Goal: Information Seeking & Learning: Learn about a topic

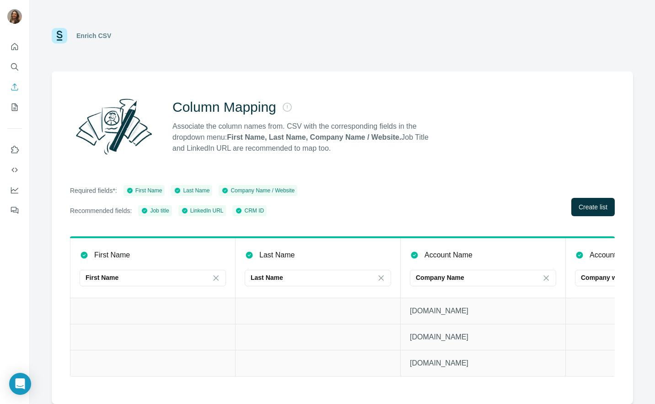
drag, startPoint x: 358, startPoint y: 18, endPoint x: 345, endPoint y: 1, distance: 21.5
click at [345, 1] on div "Enrich CSV" at bounding box center [343, 35] width 626 height 71
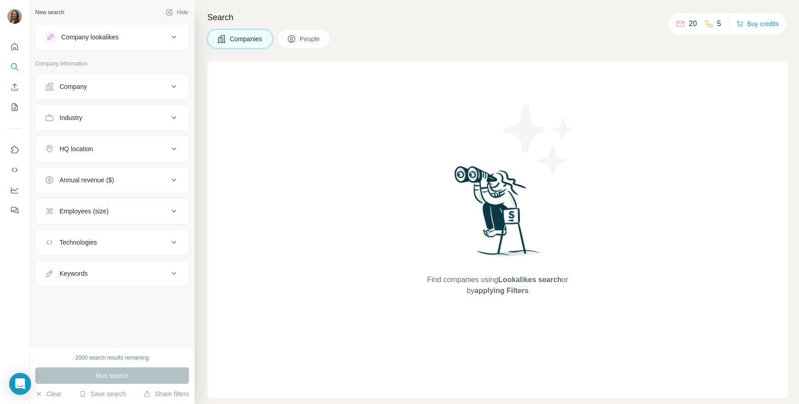
click at [126, 38] on div "Company lookalikes" at bounding box center [107, 37] width 124 height 11
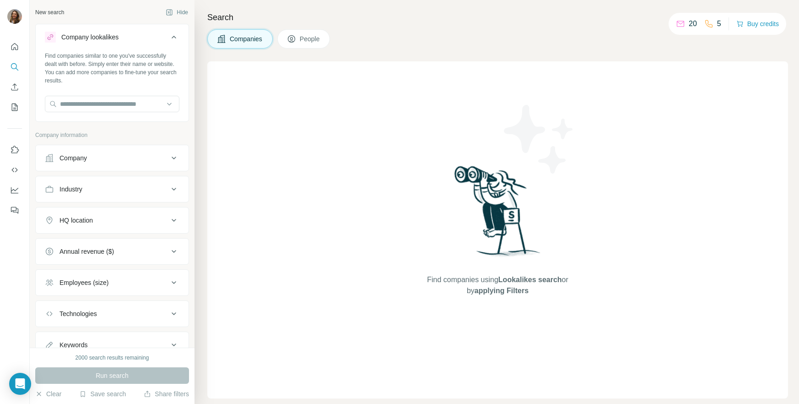
click at [126, 38] on div "Company lookalikes" at bounding box center [107, 37] width 124 height 11
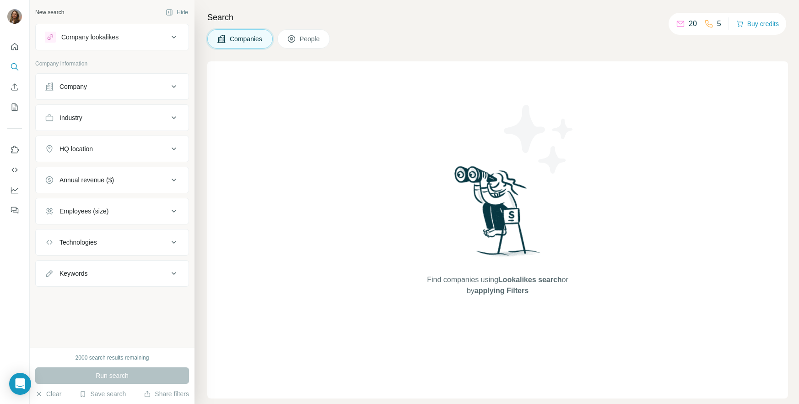
click at [106, 76] on button "Company" at bounding box center [112, 87] width 153 height 22
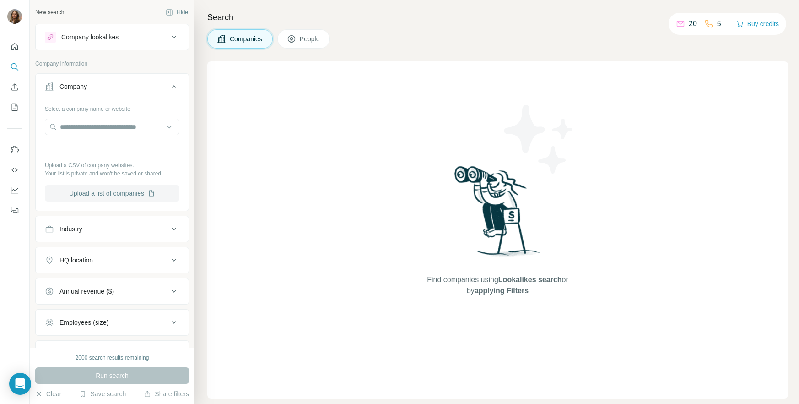
click at [160, 191] on button "Upload a list of companies" at bounding box center [112, 193] width 135 height 16
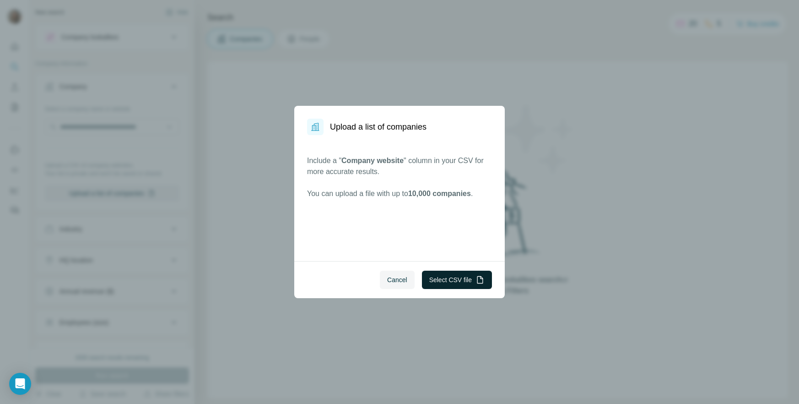
click at [428, 280] on button "Select CSV file" at bounding box center [457, 280] width 70 height 18
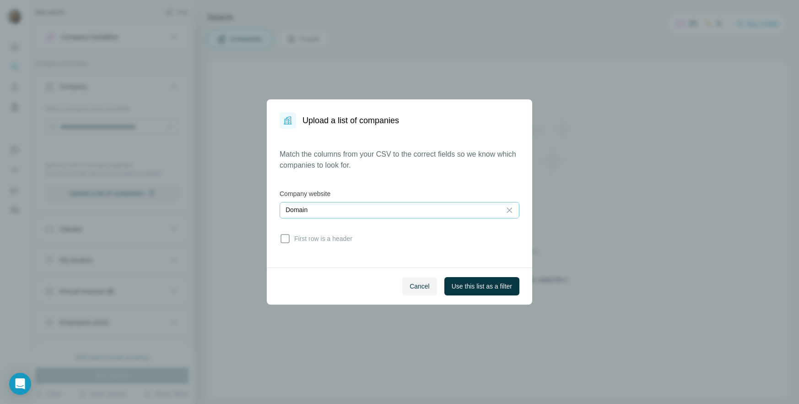
click at [468, 210] on div "Domain" at bounding box center [391, 209] width 210 height 9
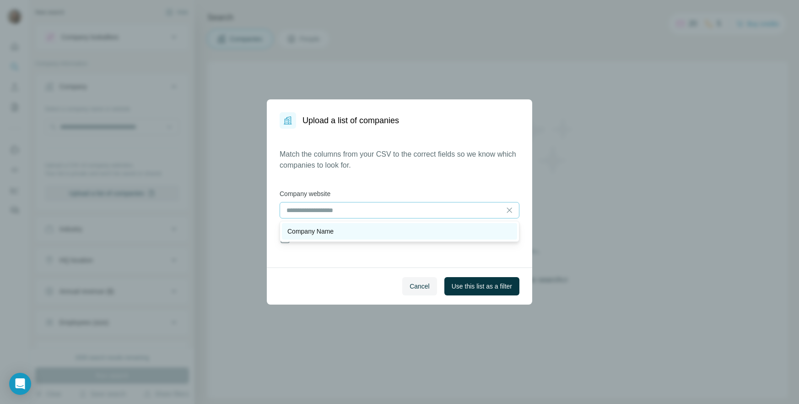
click at [471, 231] on div "Company Name" at bounding box center [399, 231] width 224 height 9
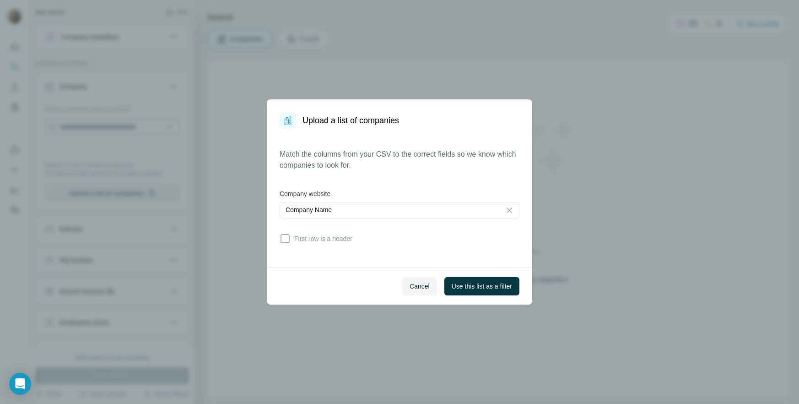
drag, startPoint x: 332, startPoint y: 208, endPoint x: 337, endPoint y: 220, distance: 12.9
click at [332, 208] on p "Company Name" at bounding box center [309, 209] width 46 height 9
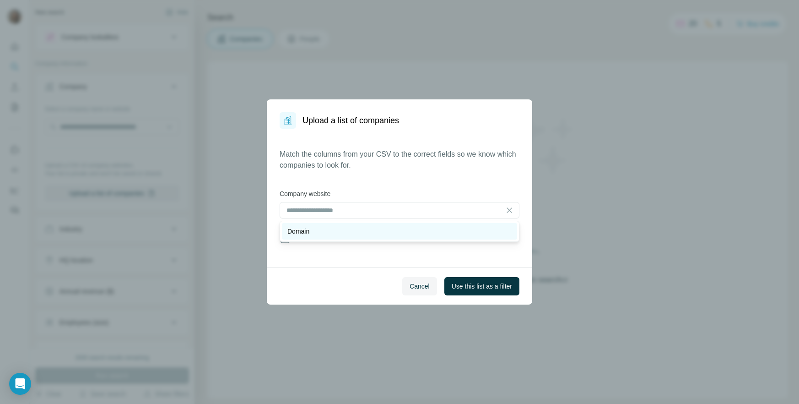
click at [341, 227] on div "Domain" at bounding box center [399, 231] width 224 height 9
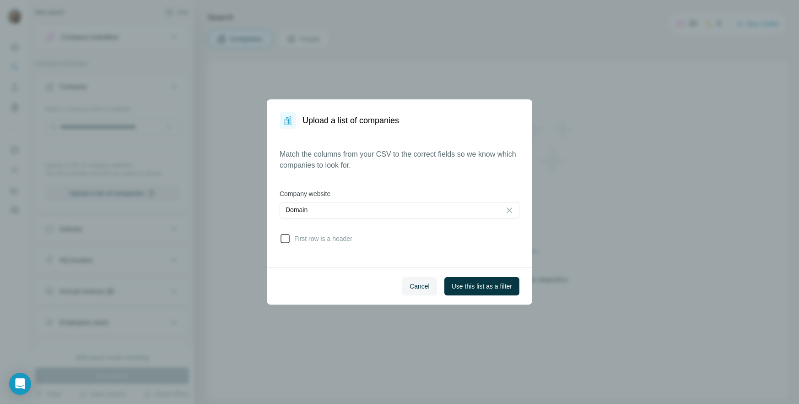
click at [336, 241] on span "First row is a header" at bounding box center [322, 238] width 62 height 9
click at [492, 286] on span "Use this list as a filter" at bounding box center [482, 285] width 60 height 9
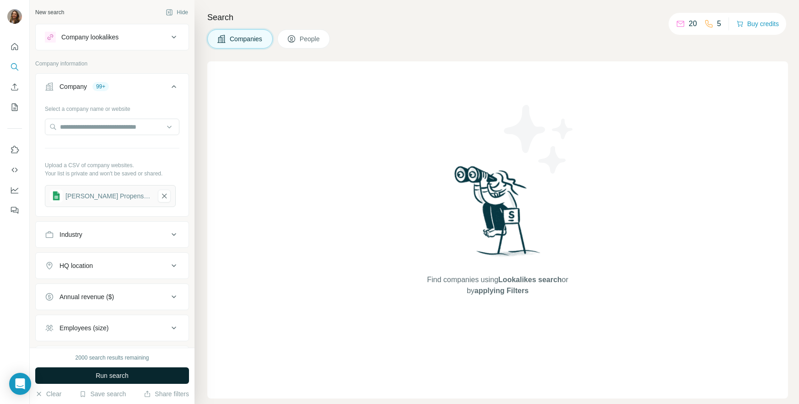
click at [177, 372] on button "Run search" at bounding box center [112, 375] width 154 height 16
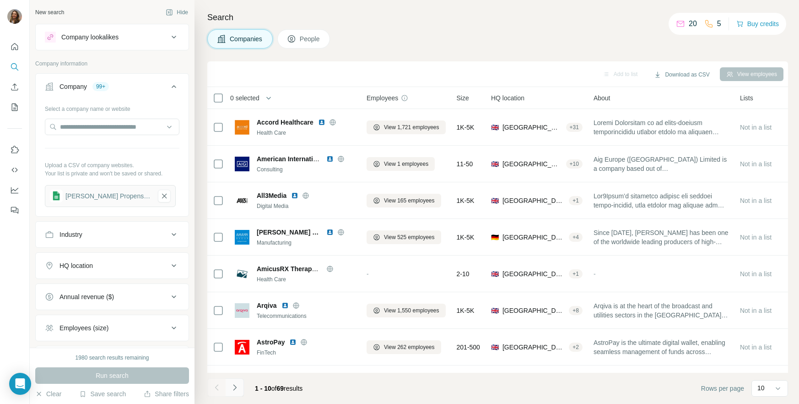
click at [237, 383] on icon "Navigate to next page" at bounding box center [234, 387] width 9 height 9
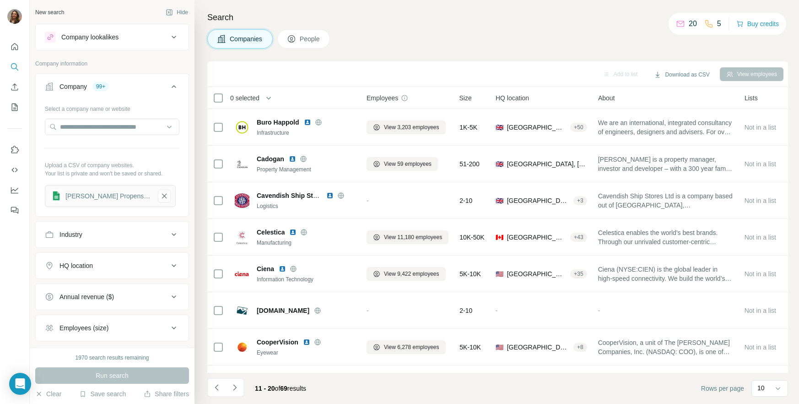
click at [236, 383] on icon "Navigate to next page" at bounding box center [234, 387] width 9 height 9
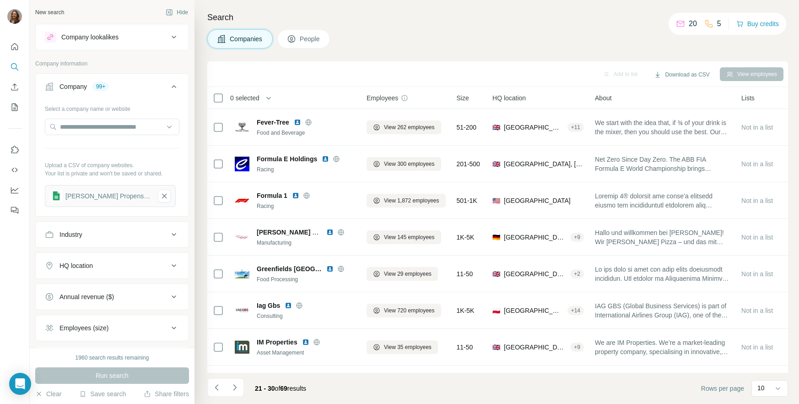
click at [330, 38] on button "People" at bounding box center [303, 38] width 53 height 19
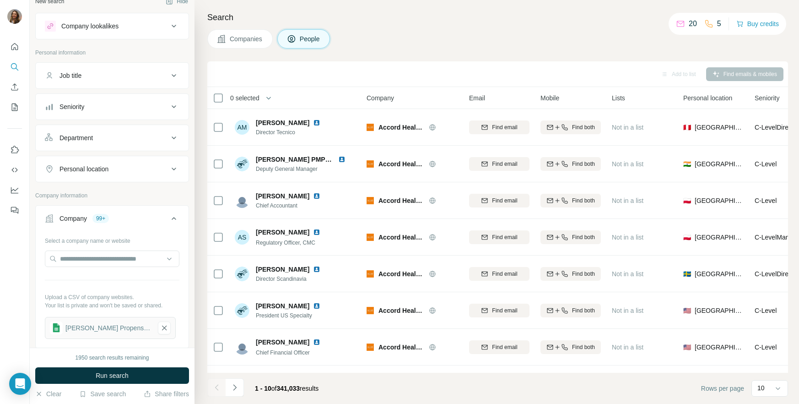
scroll to position [13, 0]
click at [166, 218] on div "Company 99+" at bounding box center [107, 216] width 124 height 9
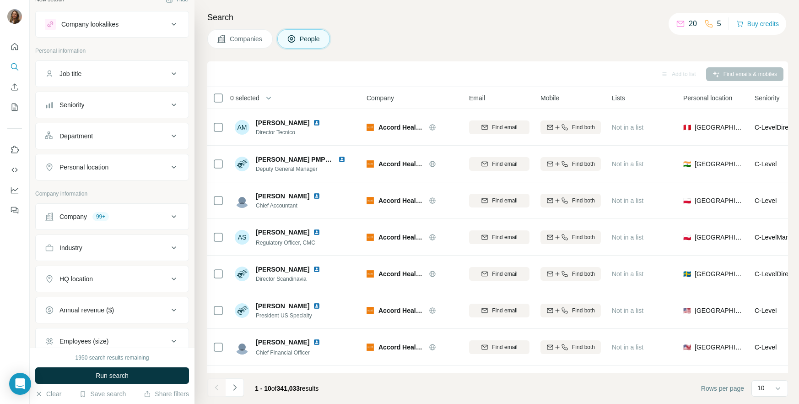
scroll to position [0, 0]
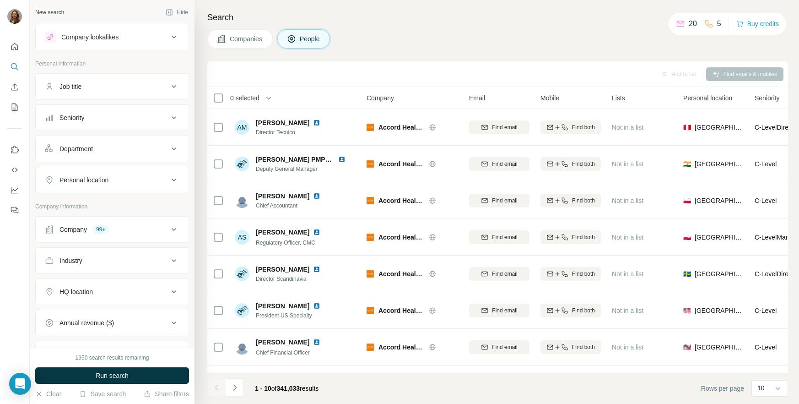
click at [112, 92] on button "Job title" at bounding box center [112, 87] width 153 height 22
click at [128, 126] on div "Job title" at bounding box center [112, 100] width 154 height 54
click at [134, 140] on button "Seniority" at bounding box center [112, 145] width 153 height 22
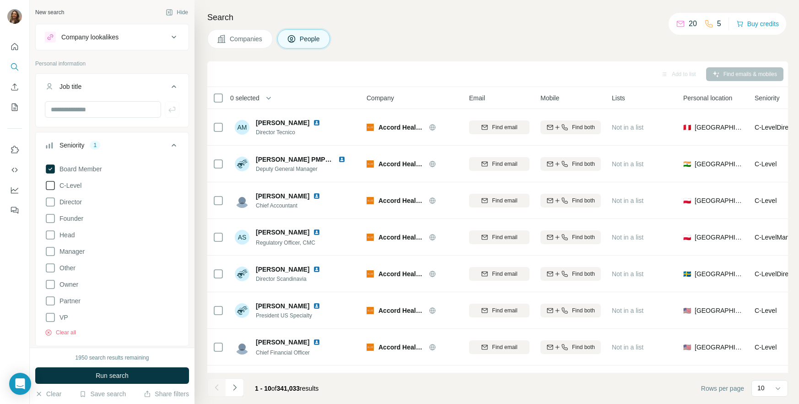
click at [81, 180] on label "C-Level" at bounding box center [63, 185] width 37 height 11
drag, startPoint x: 75, startPoint y: 218, endPoint x: 76, endPoint y: 226, distance: 7.5
click at [75, 219] on span "Founder" at bounding box center [69, 218] width 27 height 9
click at [178, 377] on button "Run search" at bounding box center [112, 375] width 154 height 16
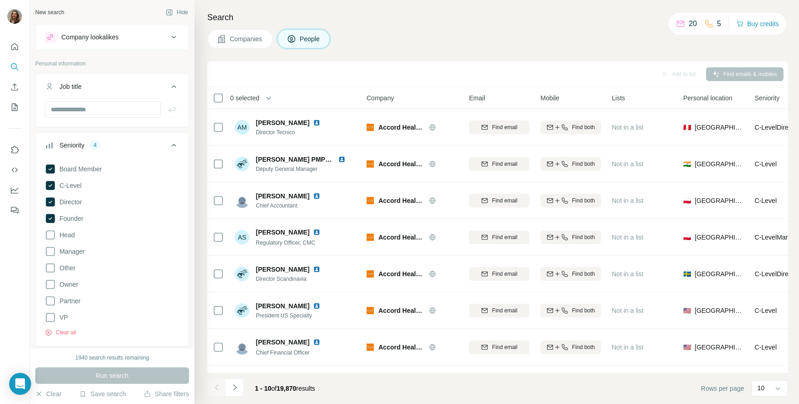
click at [108, 145] on div "Seniority 4" at bounding box center [107, 145] width 124 height 9
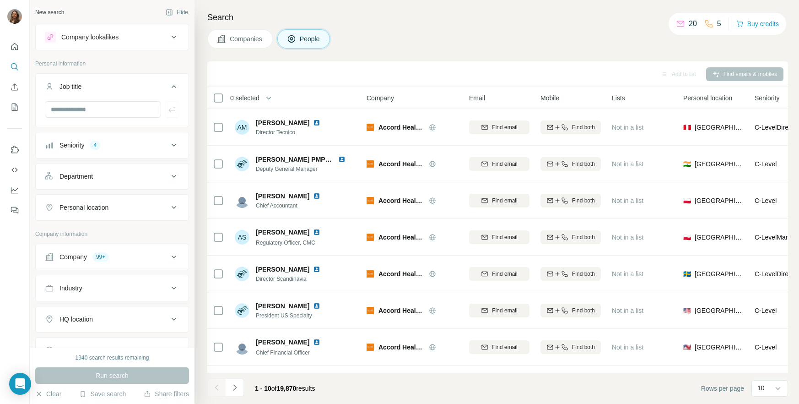
click at [125, 173] on div "Department" at bounding box center [107, 176] width 124 height 9
click at [140, 201] on input at bounding box center [107, 199] width 113 height 10
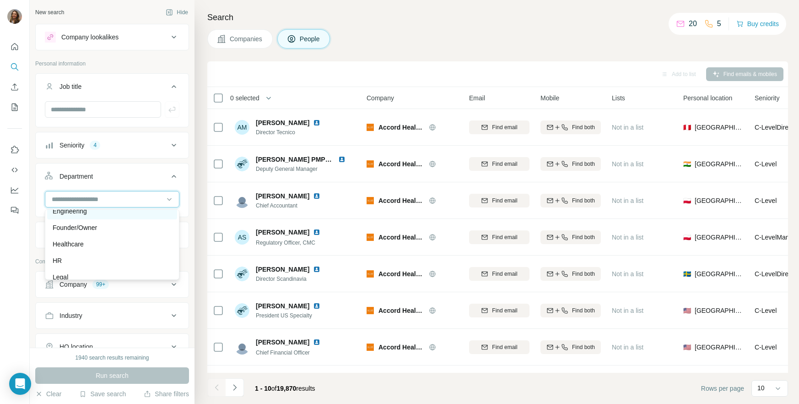
scroll to position [93, 0]
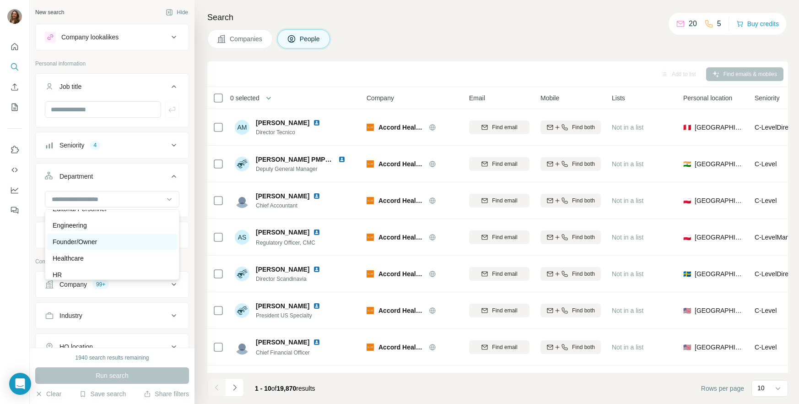
click at [152, 238] on div "Founder/Owner" at bounding box center [112, 241] width 119 height 9
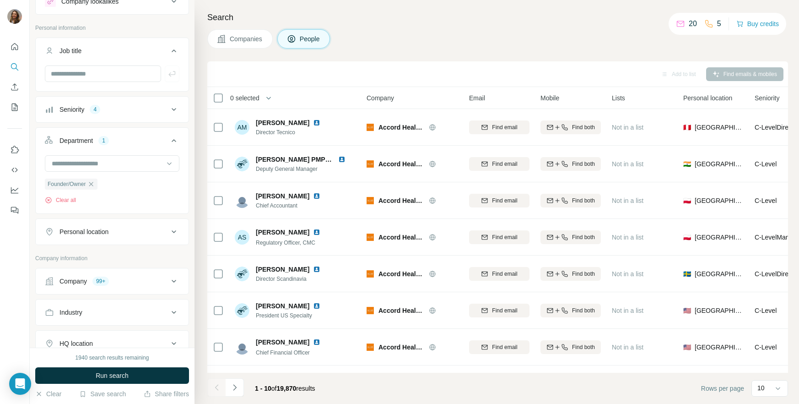
scroll to position [49, 0]
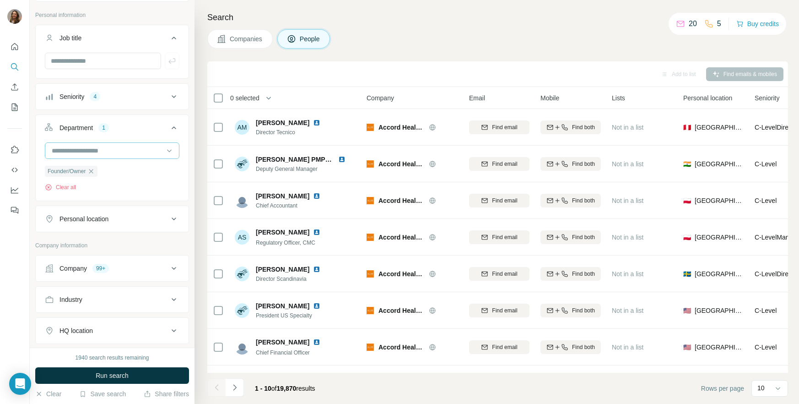
click at [97, 144] on div at bounding box center [107, 151] width 113 height 16
type input "*****"
drag, startPoint x: 94, startPoint y: 167, endPoint x: 71, endPoint y: 156, distance: 25.0
click at [94, 167] on p "Accounting and Finance" at bounding box center [87, 171] width 69 height 9
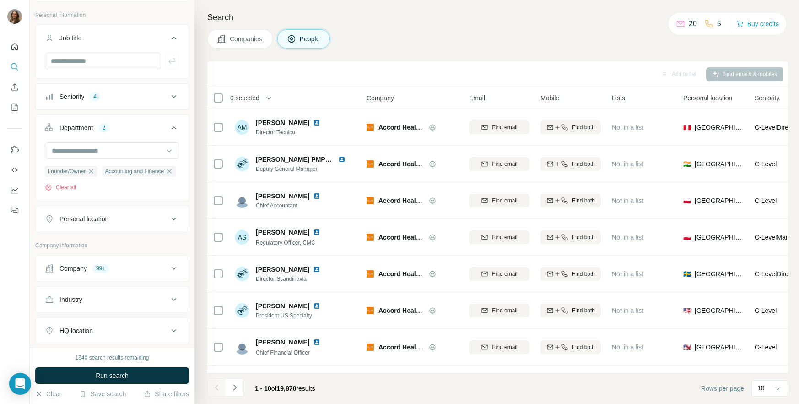
drag, startPoint x: 194, startPoint y: 179, endPoint x: 189, endPoint y: 197, distance: 18.4
click at [194, 179] on div "New search Hide Company lookalikes Personal information Job title Seniority 4 D…" at bounding box center [112, 173] width 165 height 347
click at [104, 376] on span "Run search" at bounding box center [112, 375] width 33 height 9
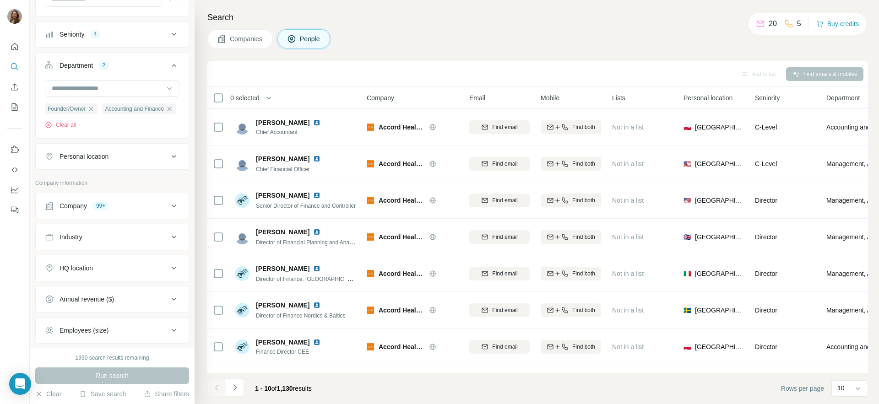
scroll to position [111, 0]
click at [148, 210] on div "Company 99+" at bounding box center [107, 205] width 124 height 9
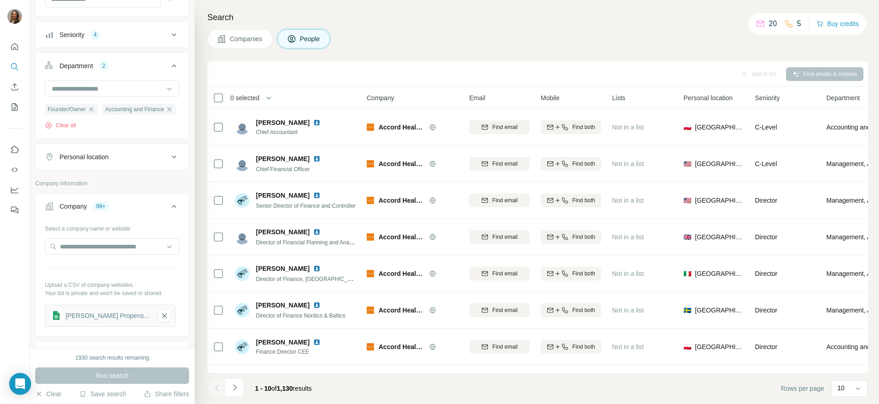
click at [148, 211] on div "Company 99+" at bounding box center [107, 206] width 124 height 9
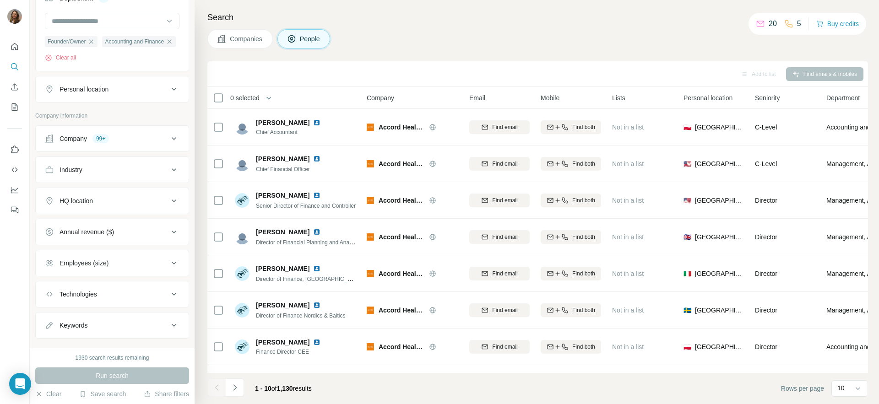
scroll to position [179, 0]
click at [148, 205] on div "HQ location" at bounding box center [107, 200] width 124 height 9
click at [143, 232] on input "text" at bounding box center [112, 223] width 135 height 16
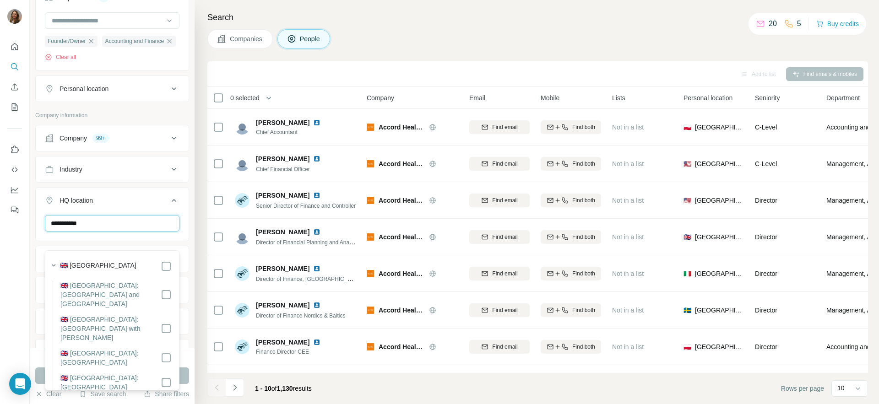
type input "**********"
click at [101, 261] on label "🇬🇧 [GEOGRAPHIC_DATA]" at bounding box center [98, 266] width 76 height 11
click at [193, 227] on div "**********" at bounding box center [112, 174] width 165 height 348
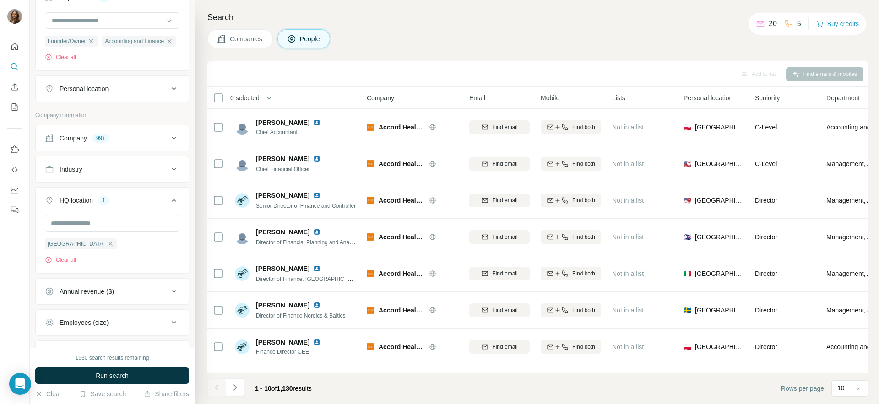
scroll to position [272, 0]
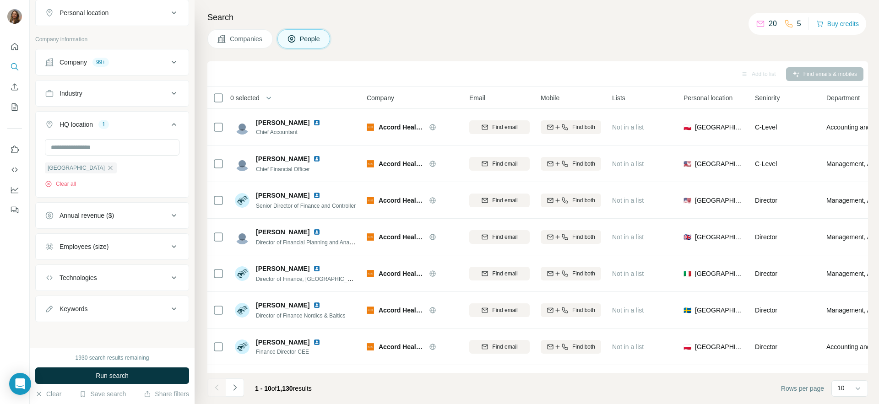
click at [141, 301] on button "Keywords" at bounding box center [112, 309] width 153 height 22
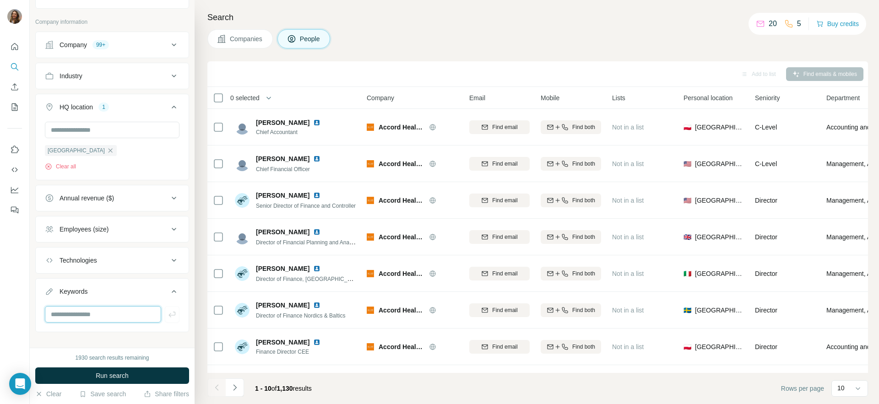
click at [141, 323] on input "text" at bounding box center [103, 314] width 116 height 16
type input "****"
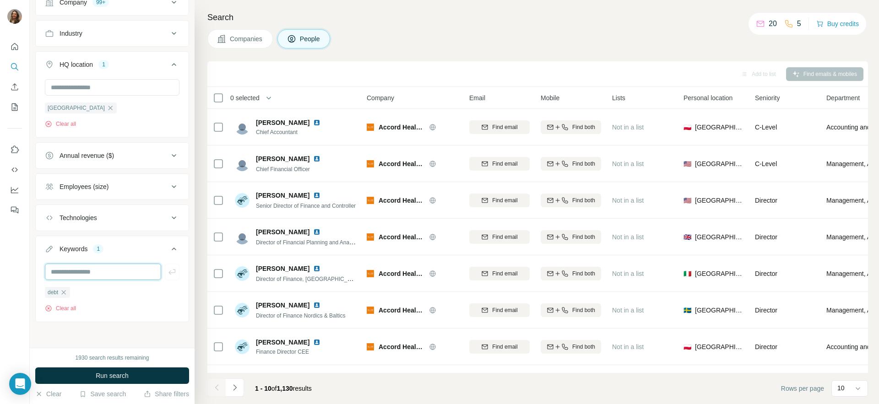
click at [111, 268] on input "text" at bounding box center [103, 272] width 116 height 16
type input "**********"
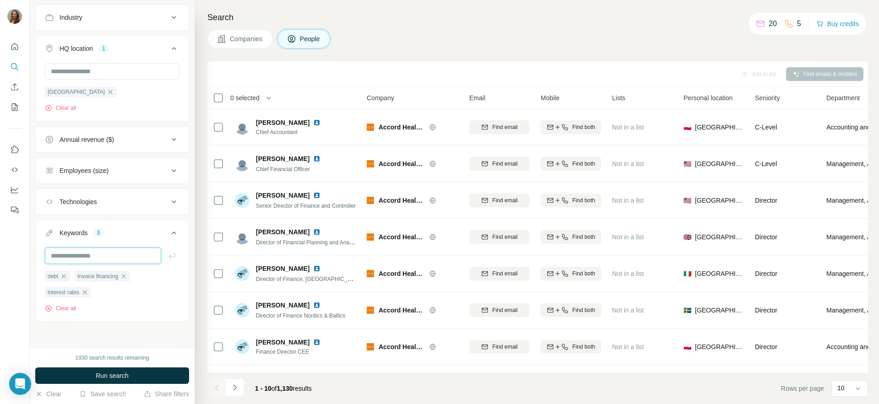
scroll to position [332, 0]
click at [158, 378] on button "Run search" at bounding box center [112, 376] width 154 height 16
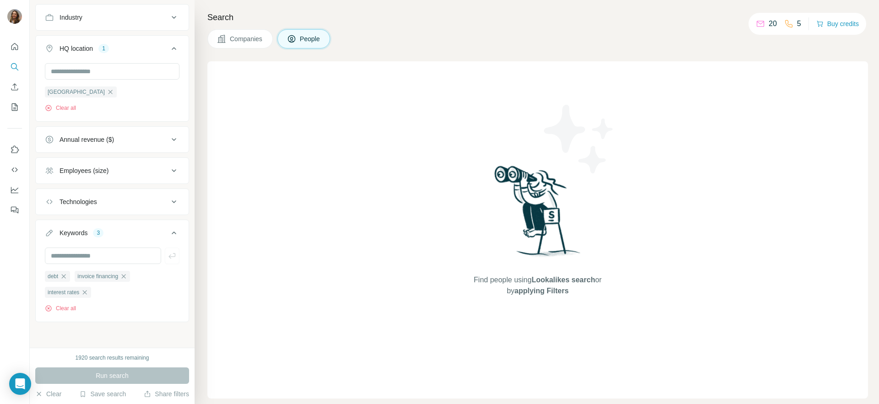
click at [220, 31] on button "Companies" at bounding box center [239, 38] width 65 height 19
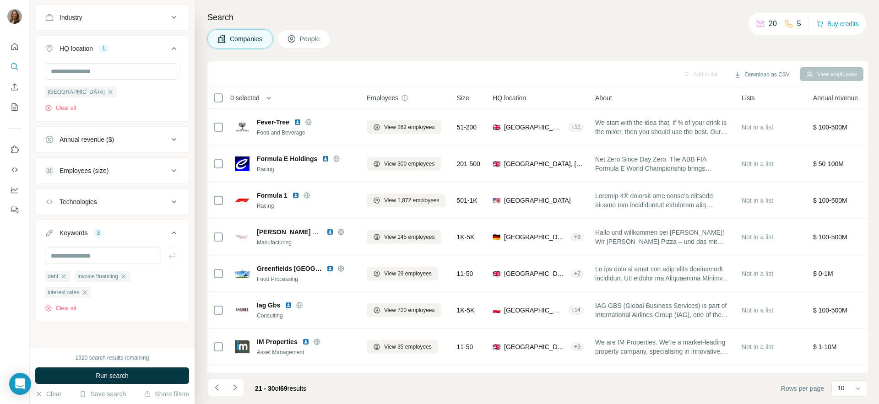
scroll to position [85, 0]
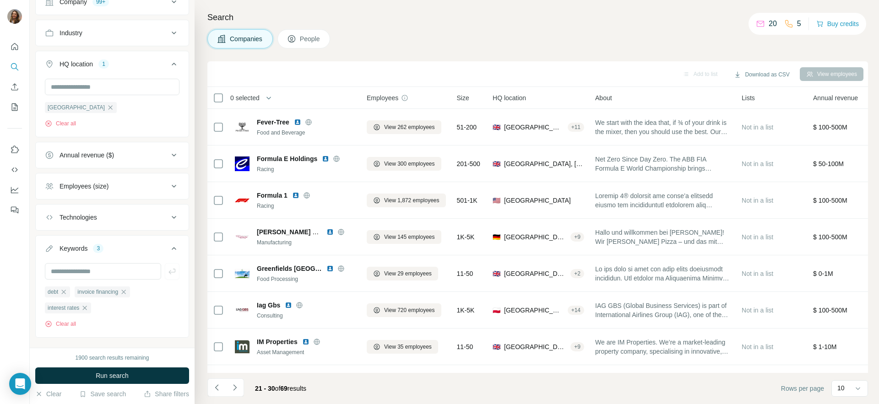
click at [170, 369] on button "Run search" at bounding box center [112, 376] width 154 height 16
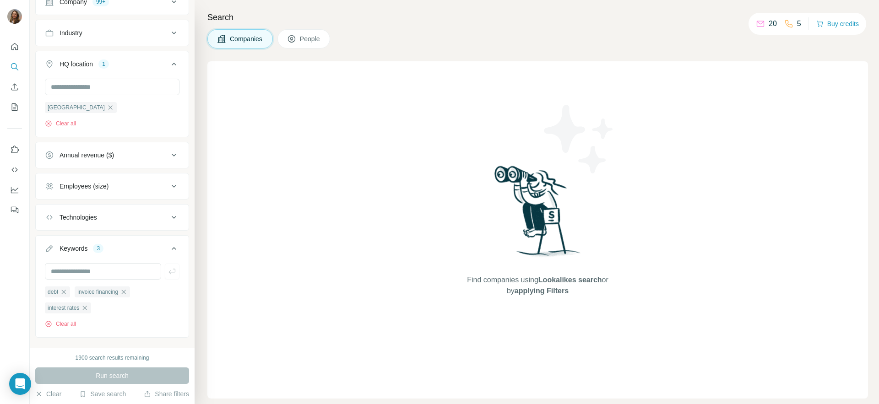
scroll to position [82, 0]
click at [130, 288] on div "invoice financing" at bounding box center [102, 293] width 55 height 11
click at [127, 293] on icon "button" at bounding box center [123, 294] width 7 height 7
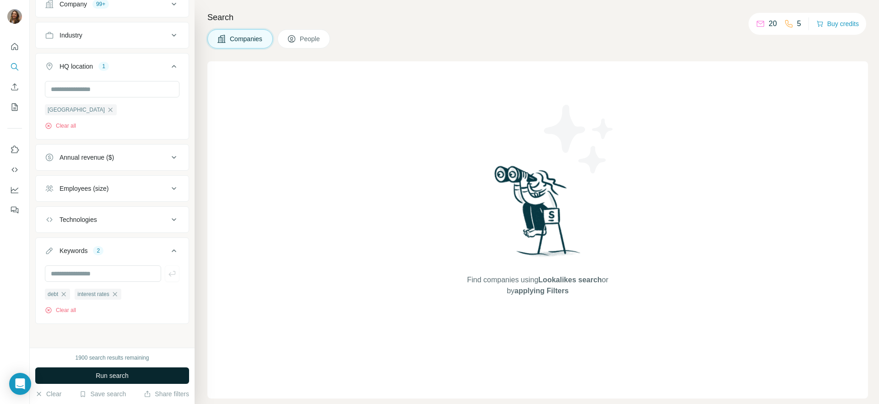
click at [158, 373] on button "Run search" at bounding box center [112, 376] width 154 height 16
click at [61, 292] on icon "button" at bounding box center [63, 294] width 7 height 7
click at [70, 292] on span "interest rates" at bounding box center [64, 294] width 32 height 8
drag, startPoint x: 88, startPoint y: 298, endPoint x: 112, endPoint y: 313, distance: 28.3
click at [88, 298] on icon "button" at bounding box center [84, 294] width 7 height 7
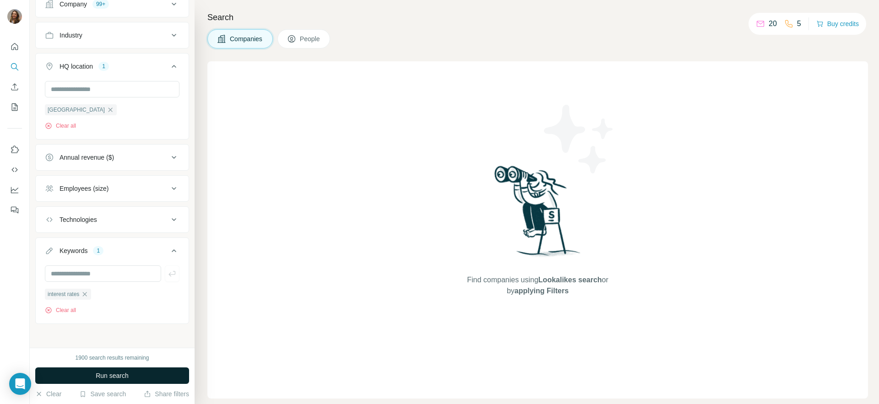
scroll to position [52, 0]
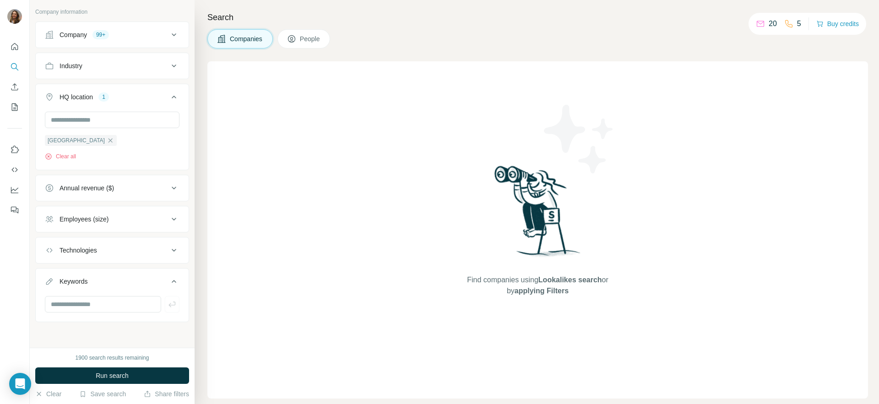
click at [167, 380] on button "Run search" at bounding box center [112, 376] width 154 height 16
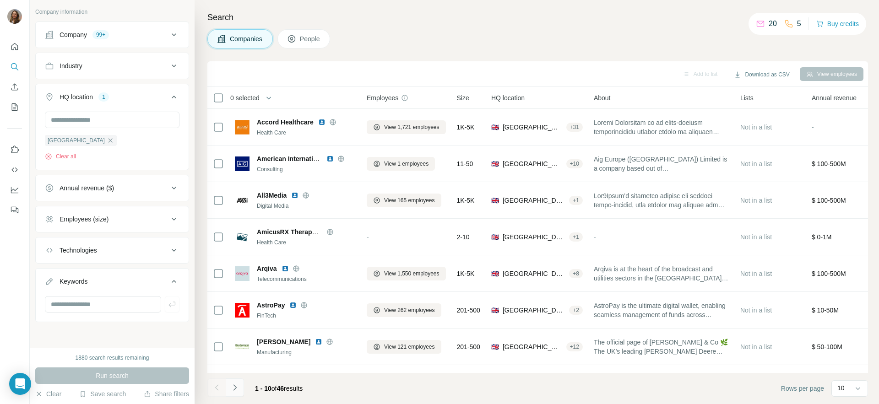
click at [238, 395] on button "Navigate to next page" at bounding box center [235, 388] width 18 height 18
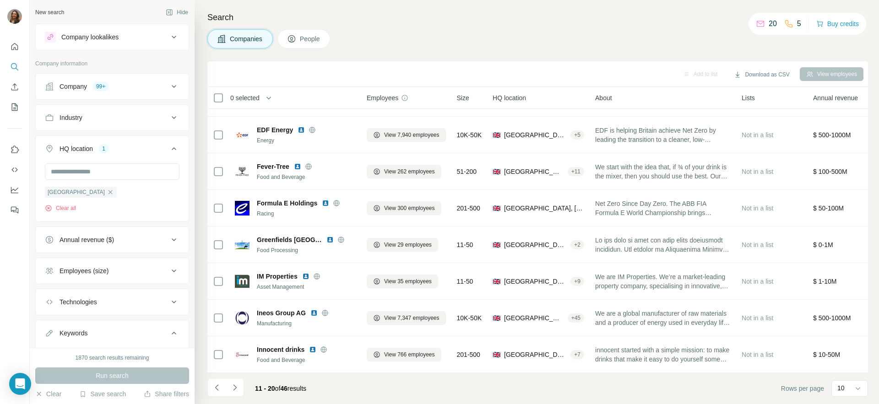
click at [301, 42] on button "People" at bounding box center [303, 38] width 53 height 19
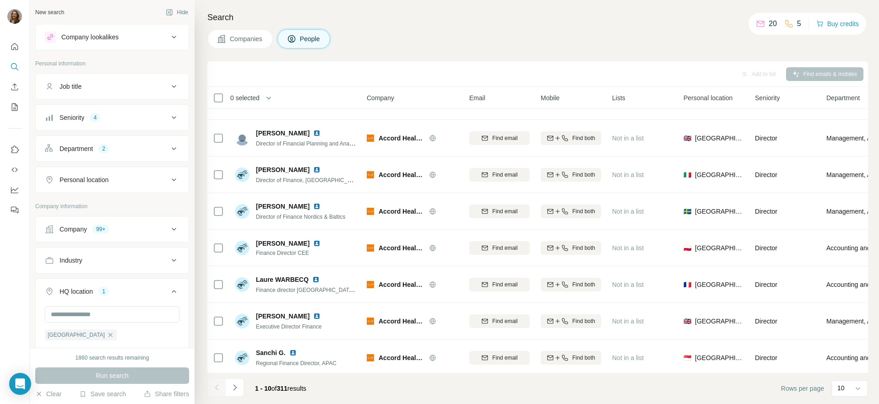
scroll to position [102, 0]
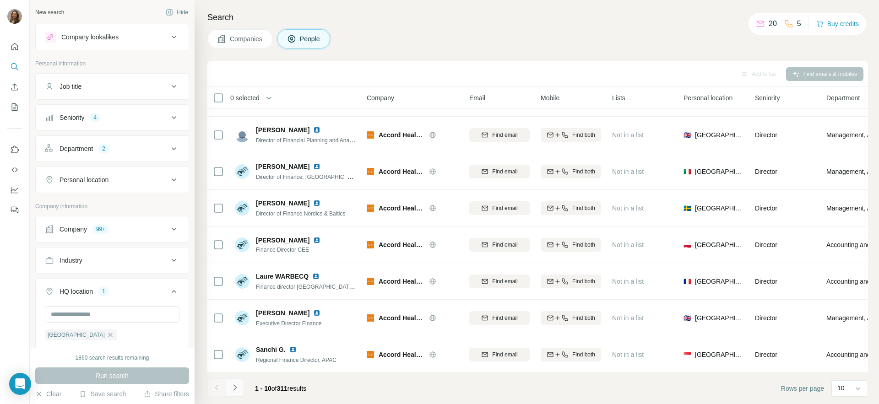
click at [238, 386] on icon "Navigate to next page" at bounding box center [234, 387] width 9 height 9
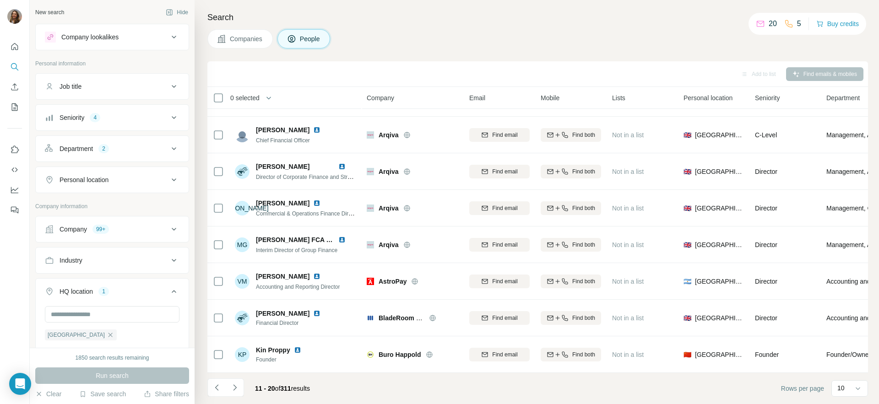
click at [238, 386] on icon "Navigate to next page" at bounding box center [234, 387] width 9 height 9
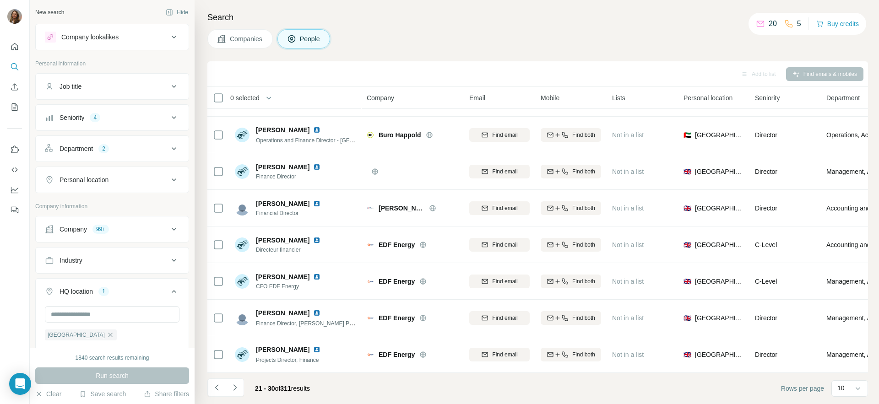
click at [238, 386] on icon "Navigate to next page" at bounding box center [234, 387] width 9 height 9
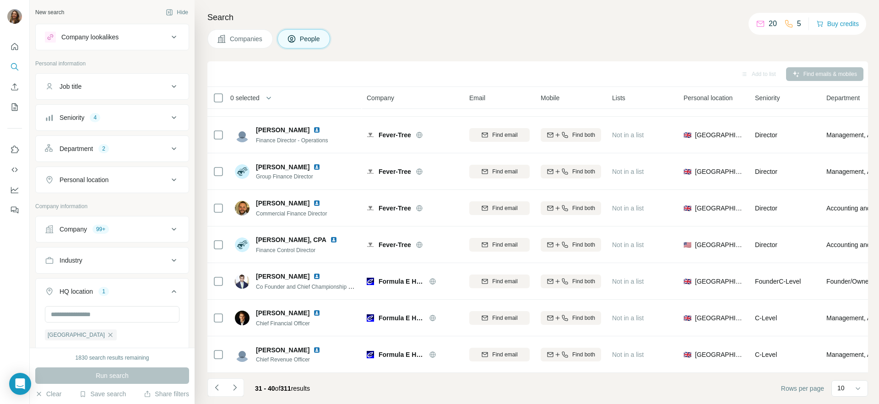
click at [238, 386] on icon "Navigate to next page" at bounding box center [234, 387] width 9 height 9
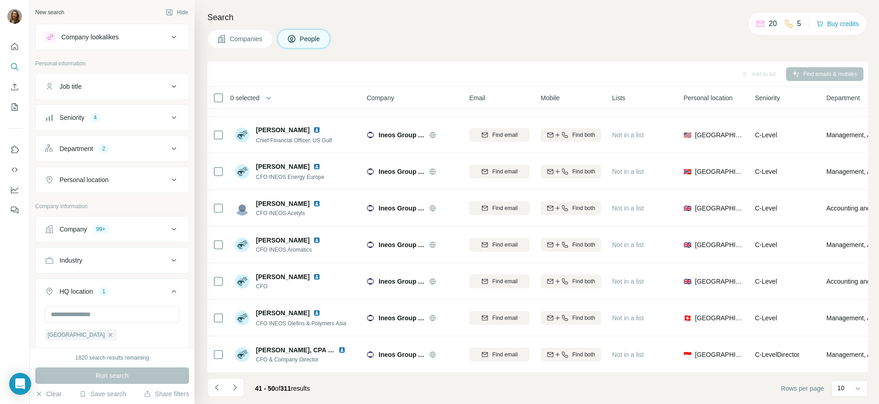
click at [238, 386] on icon "Navigate to next page" at bounding box center [234, 387] width 9 height 9
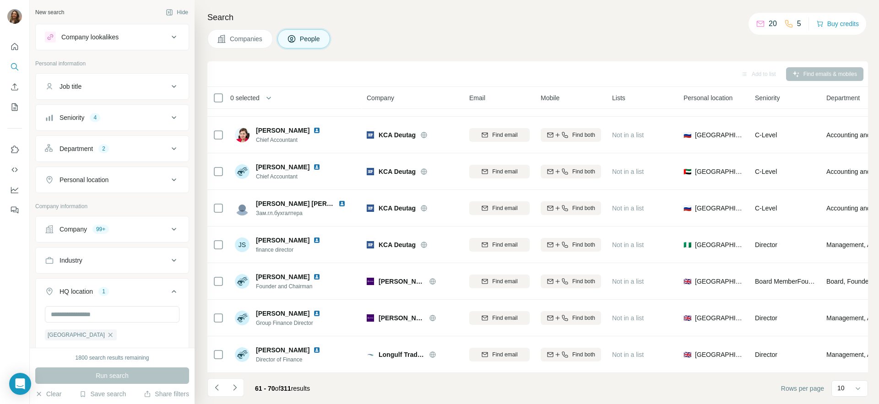
click at [238, 386] on icon "Navigate to next page" at bounding box center [234, 387] width 9 height 9
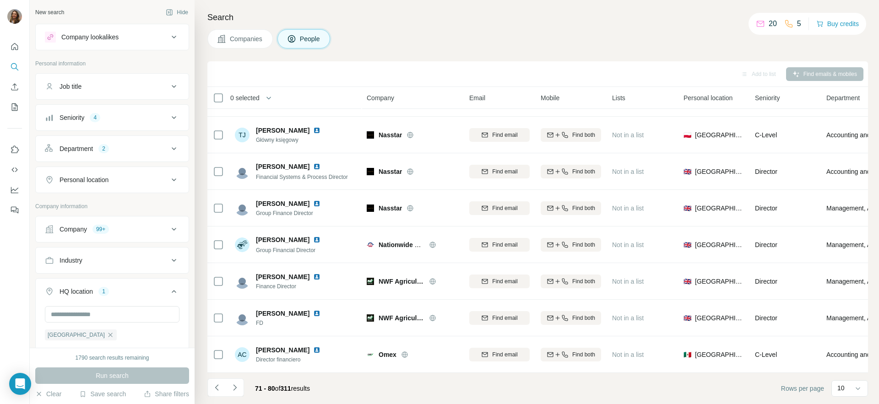
click at [238, 386] on icon "Navigate to next page" at bounding box center [234, 387] width 9 height 9
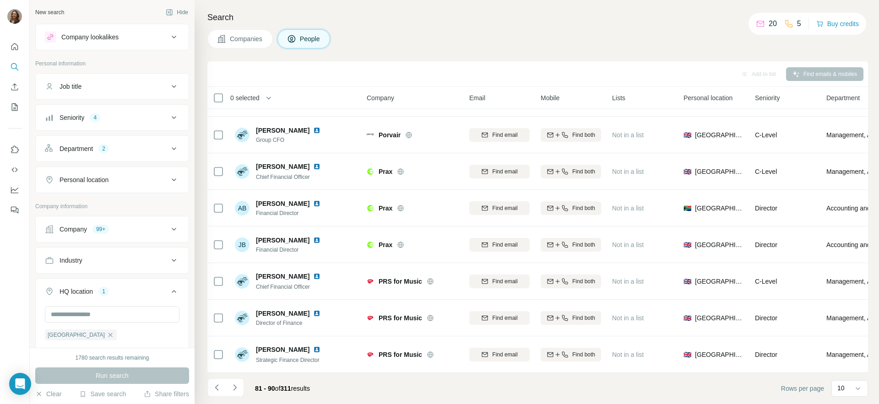
click at [238, 386] on icon "Navigate to next page" at bounding box center [234, 387] width 9 height 9
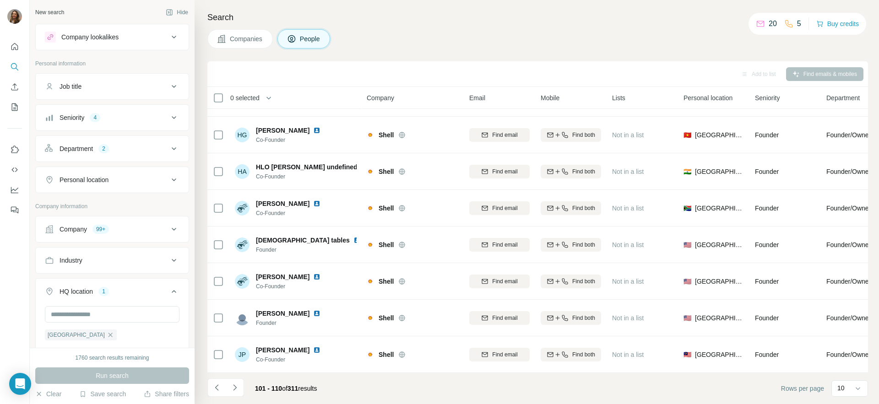
click at [238, 387] on icon "Navigate to next page" at bounding box center [234, 387] width 9 height 9
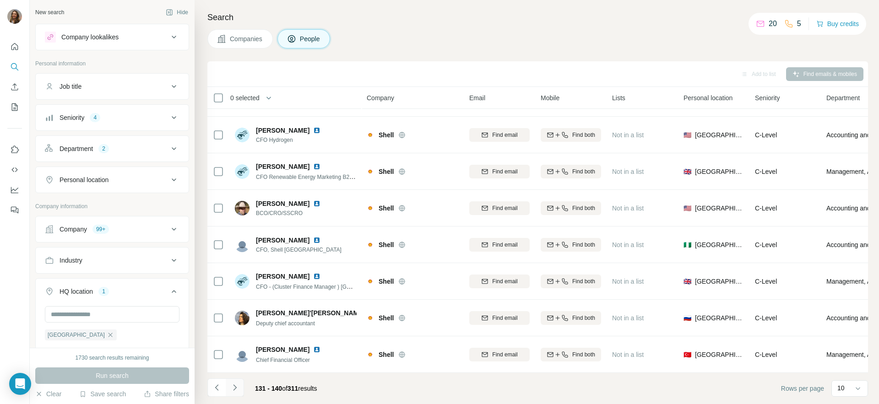
click at [238, 387] on icon "Navigate to next page" at bounding box center [234, 387] width 9 height 9
click at [242, 40] on span "Companies" at bounding box center [246, 38] width 33 height 9
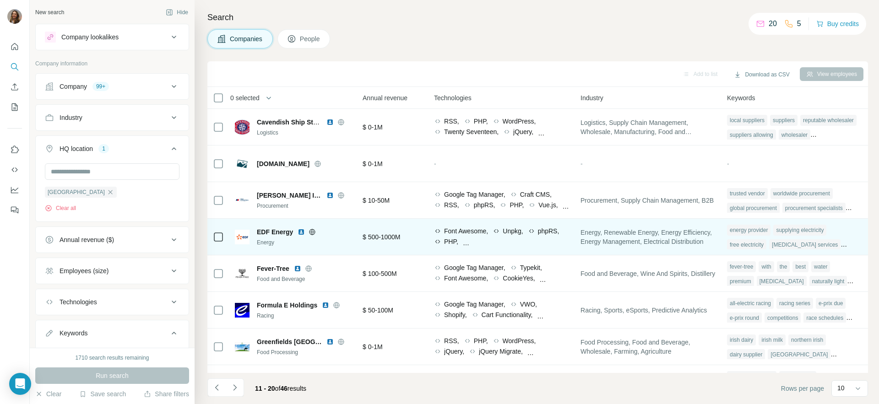
scroll to position [0, 454]
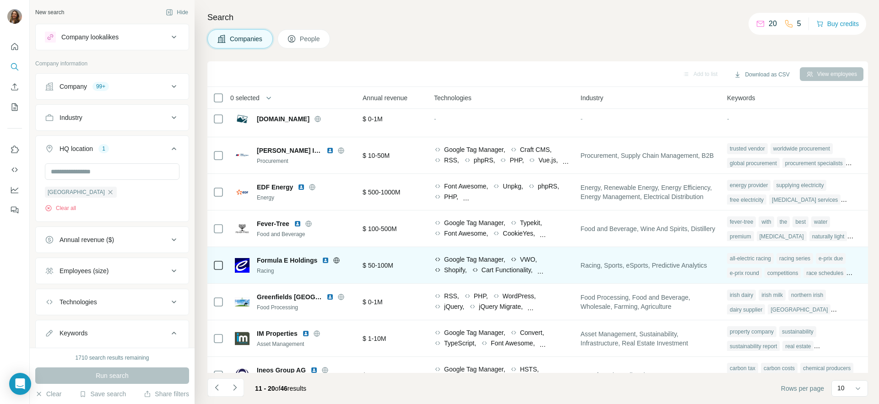
click at [799, 252] on td "all-electric racing racing series e-prix due e-prix round competitions race sch…" at bounding box center [794, 265] width 146 height 37
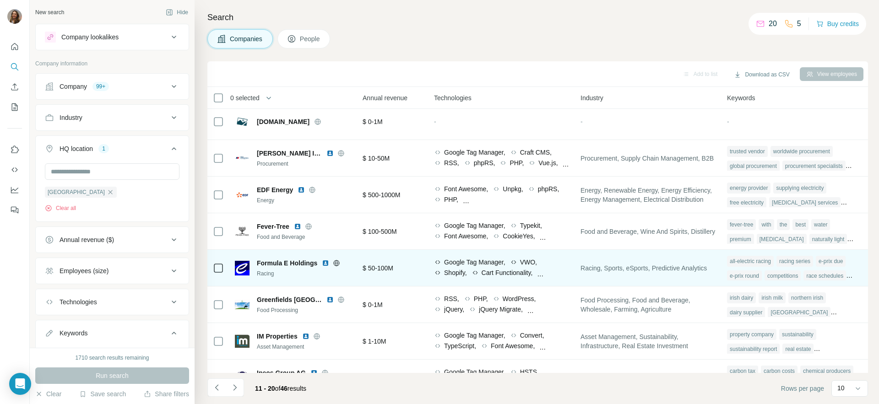
click at [799, 258] on div "racing series" at bounding box center [794, 261] width 37 height 11
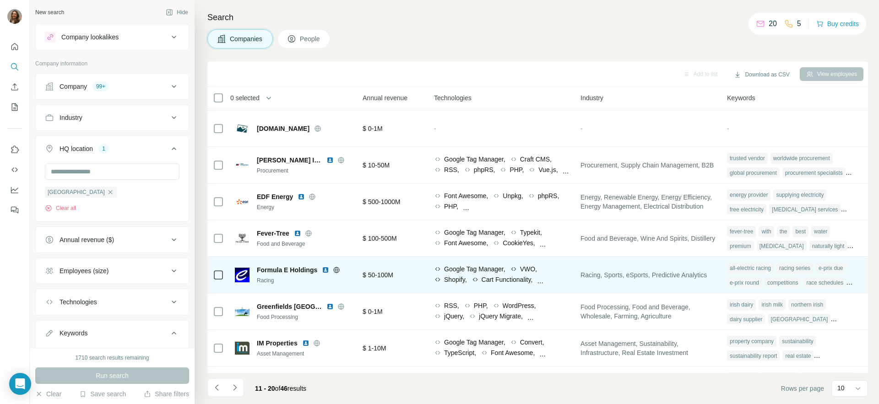
click at [799, 258] on td "all-electric racing racing series e-prix due e-prix round competitions race sch…" at bounding box center [794, 275] width 146 height 37
click at [799, 258] on td "all-electric racing racing series e-prix due e-prix round competitions race sch…" at bounding box center [794, 276] width 146 height 37
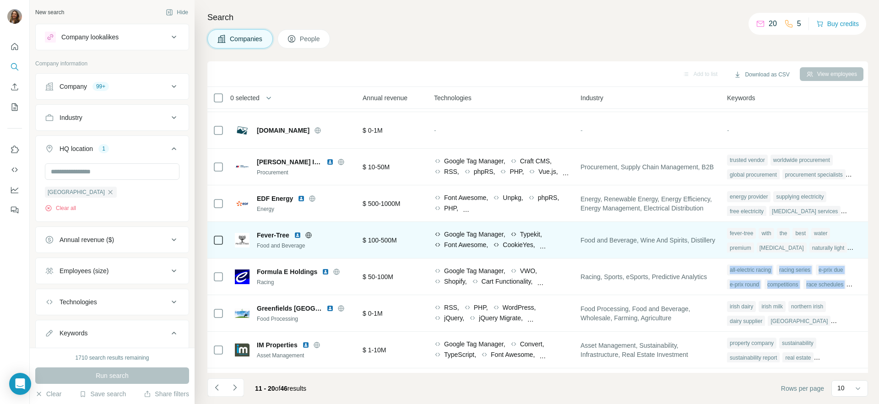
click at [0, 0] on tbody "Cavendish Ship Stores Logistics - 2-10 🇬🇧 [GEOGRAPHIC_DATA], [GEOGRAPHIC_DATA]|…" at bounding box center [0, 0] width 0 height 0
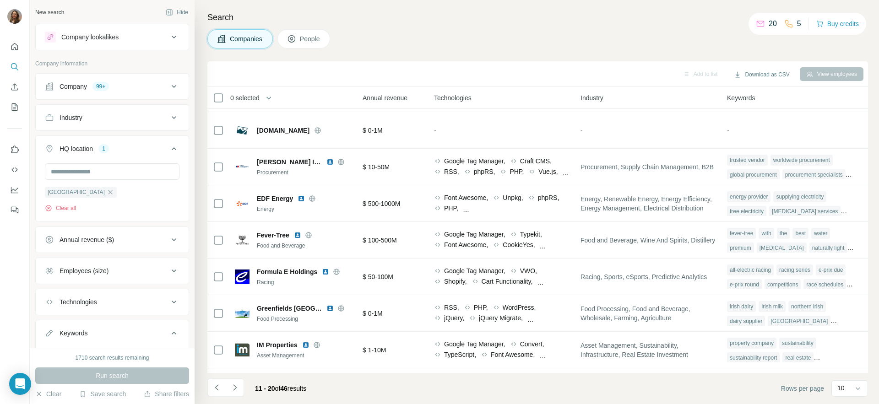
drag, startPoint x: 760, startPoint y: 101, endPoint x: 753, endPoint y: 98, distance: 7.2
click at [760, 101] on div "Keywords" at bounding box center [794, 97] width 135 height 11
click at [746, 97] on span "Keywords" at bounding box center [741, 97] width 28 height 9
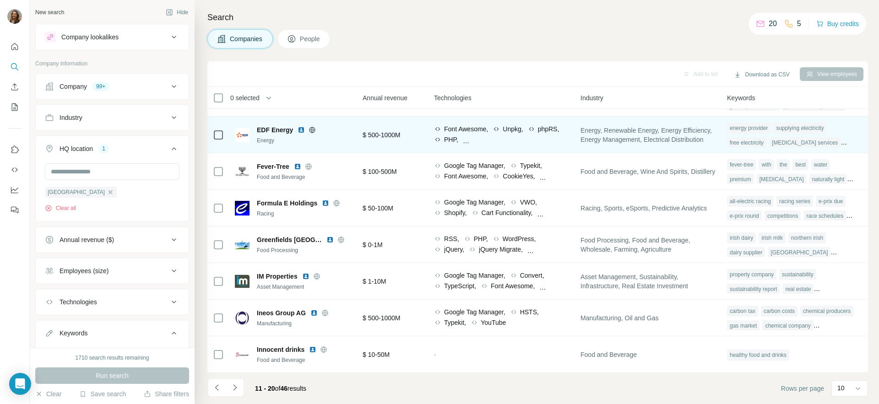
scroll to position [102, 454]
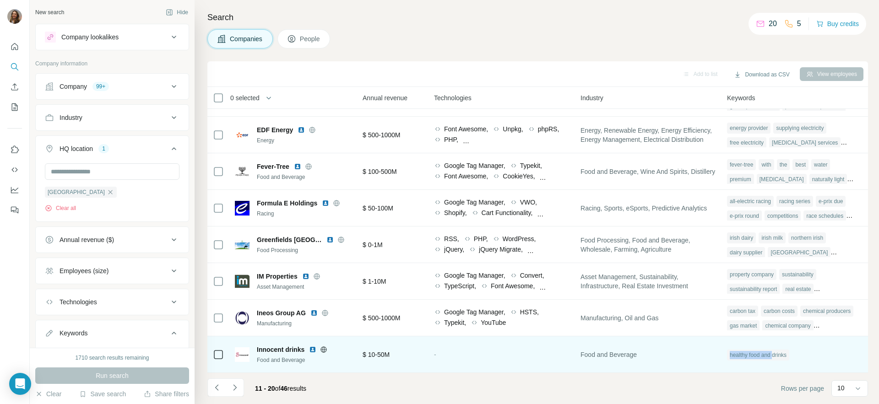
drag, startPoint x: 781, startPoint y: 346, endPoint x: 776, endPoint y: 358, distance: 12.5
click at [776, 357] on div "healthy food and drinks" at bounding box center [794, 354] width 135 height 25
click at [776, 358] on div "healthy food and drinks" at bounding box center [758, 355] width 62 height 11
click at [775, 358] on div "healthy food and drinks" at bounding box center [758, 355] width 62 height 11
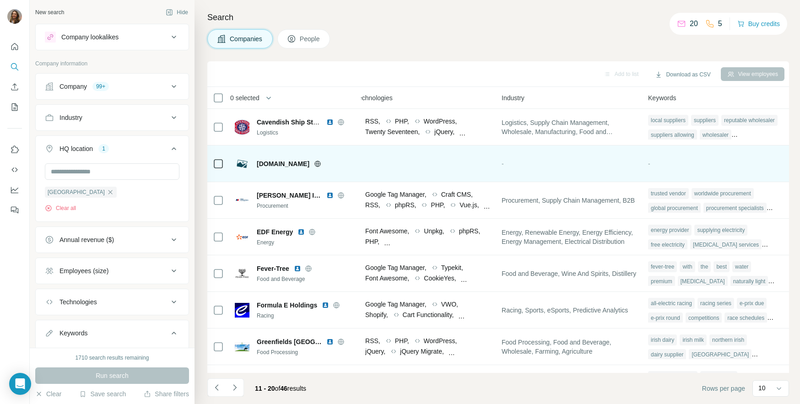
scroll to position [102, 533]
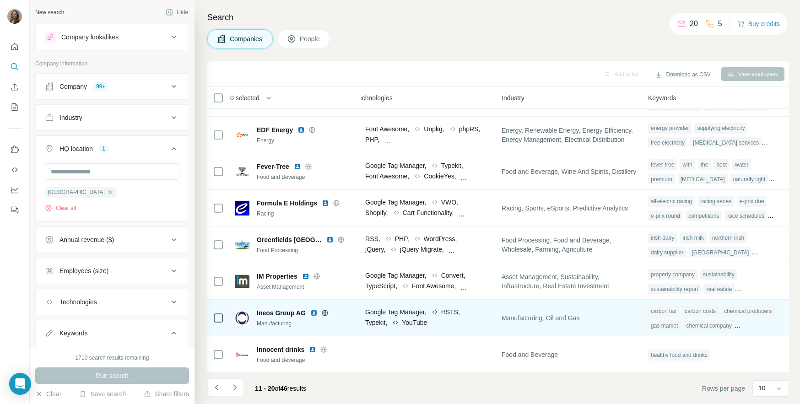
click at [759, 320] on div "carbon tax carbon costs chemical producers gas market chemical company global c…" at bounding box center [715, 317] width 135 height 29
click at [681, 328] on div "gas market" at bounding box center [664, 325] width 32 height 11
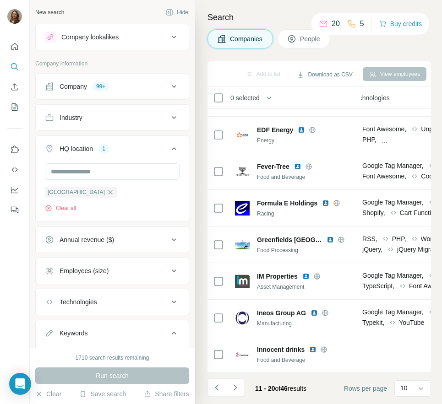
scroll to position [52, 0]
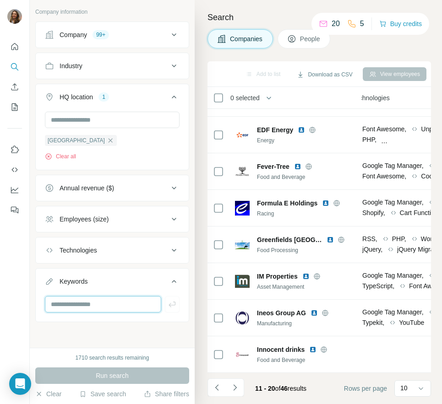
drag, startPoint x: 128, startPoint y: 302, endPoint x: 140, endPoint y: 296, distance: 13.5
click at [128, 302] on input "text" at bounding box center [103, 304] width 116 height 16
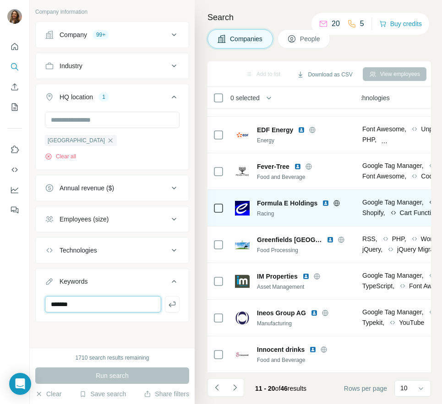
type input "*******"
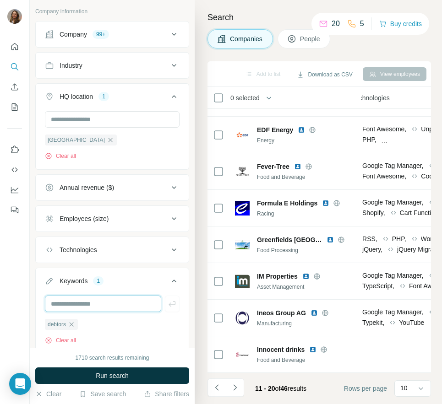
type input "*"
type input "********"
